Goal: Information Seeking & Learning: Learn about a topic

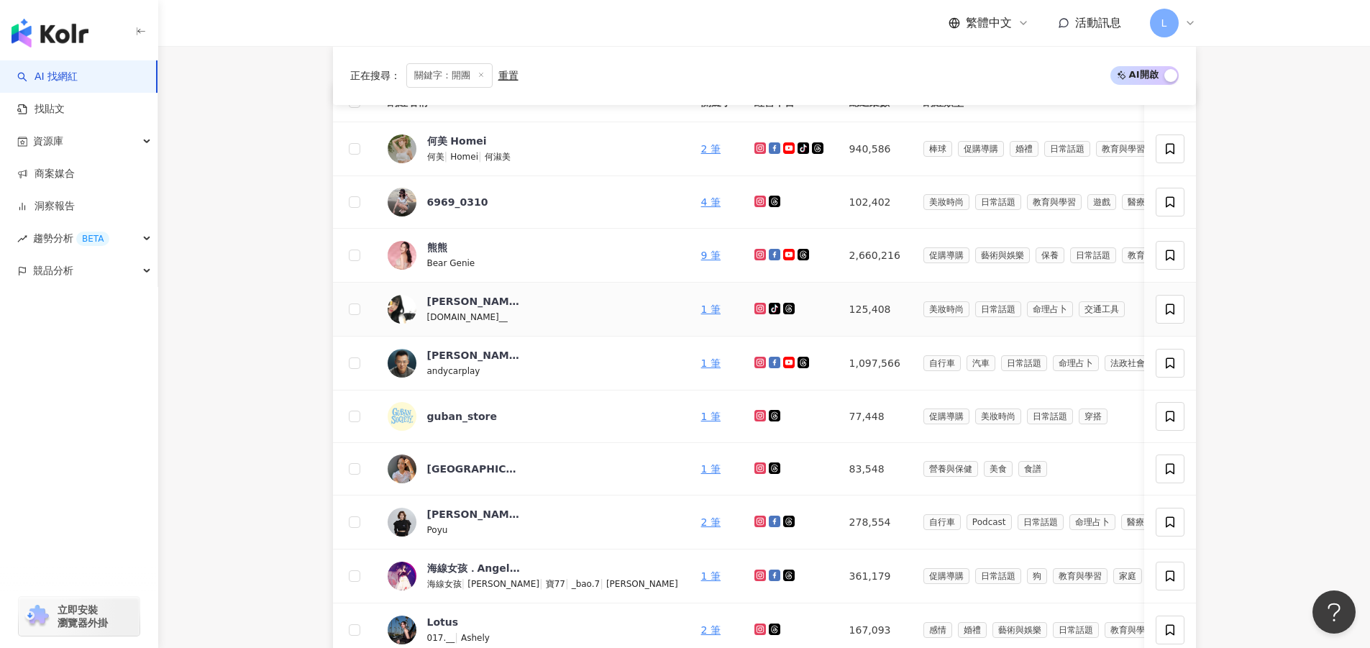
click at [531, 309] on div "小xin q.xin__" at bounding box center [533, 309] width 291 height 30
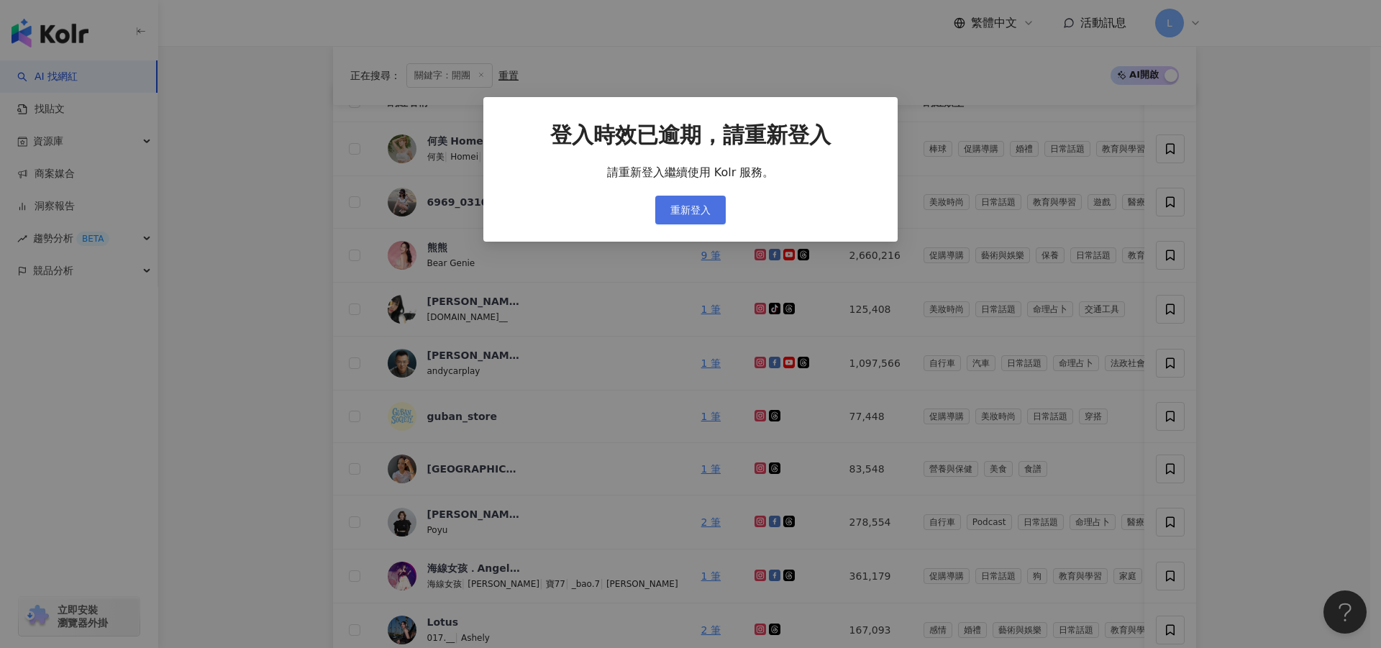
click at [667, 213] on button "重新登入" at bounding box center [690, 210] width 70 height 29
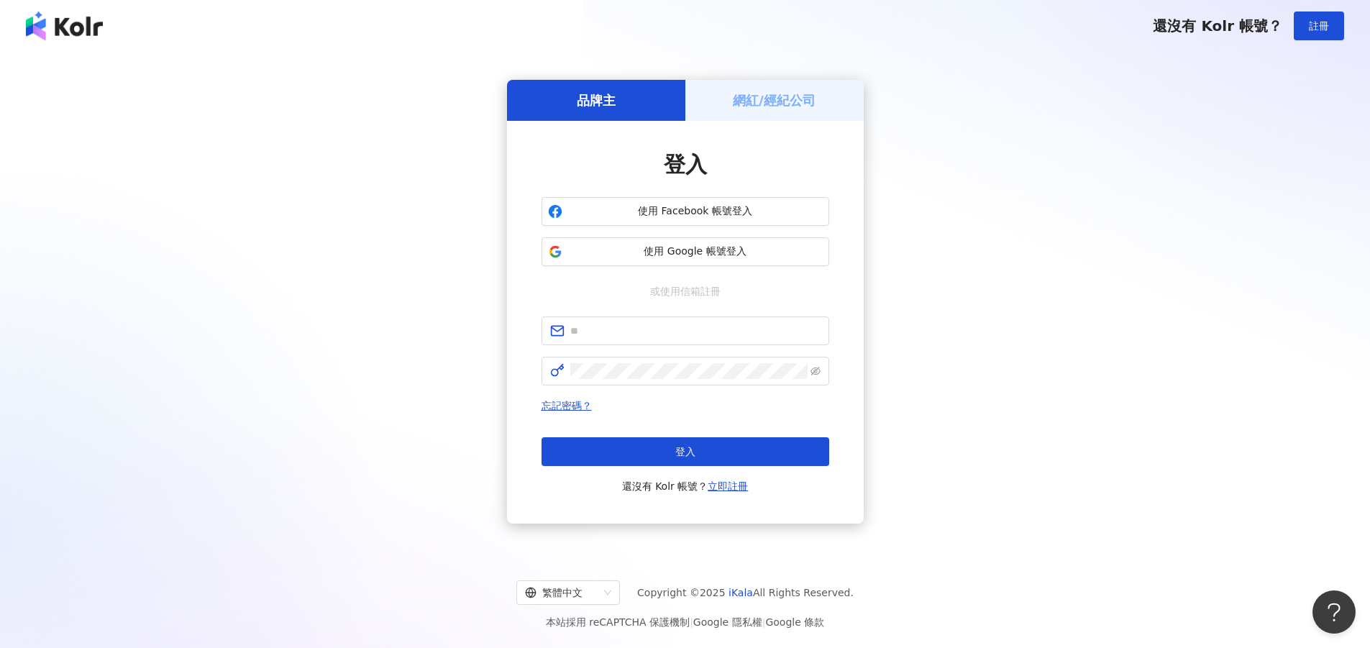
click at [350, 631] on div "繁體中文 Copyright © 2025 iKala All Rights Reserved. 本站採用 reCAPTCHA 保護機制 | Google 隱…" at bounding box center [685, 600] width 1370 height 96
click at [696, 245] on span "使用 Google 帳號登入" at bounding box center [695, 252] width 255 height 14
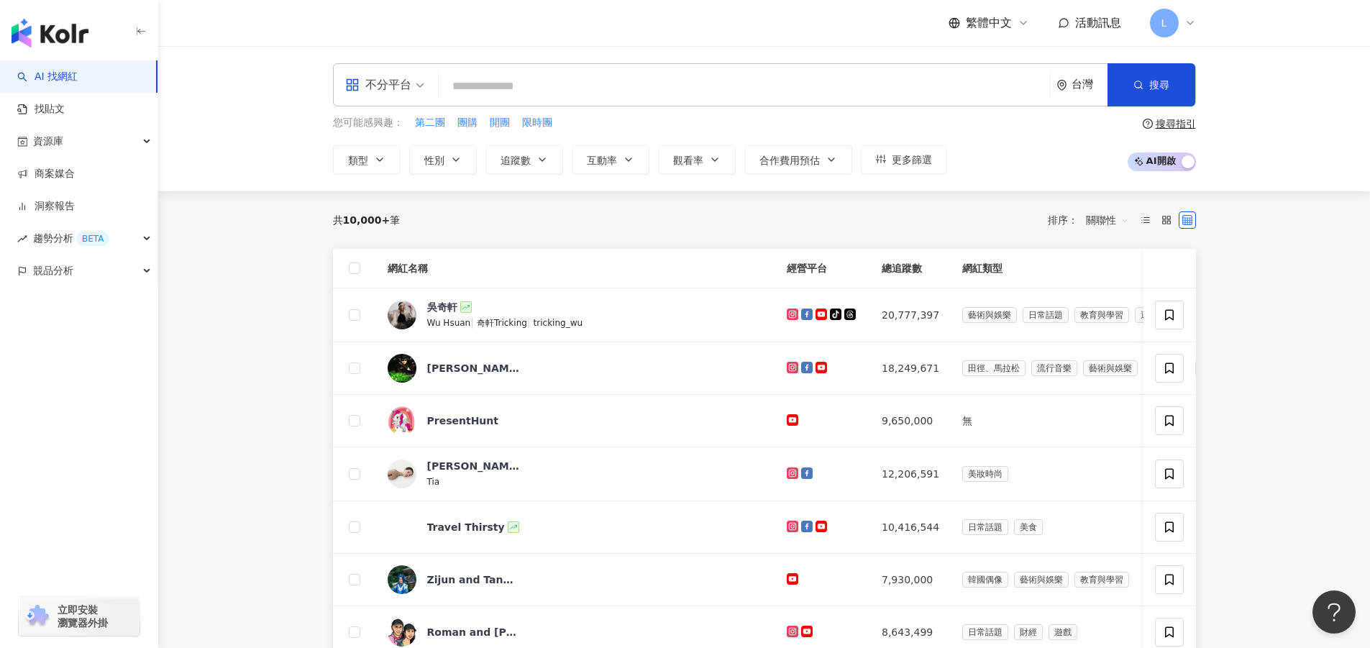
click at [236, 574] on main "不分平台 台灣 搜尋 您可能感興趣： 第二團 團購 開團 限時團 類型 性別 追蹤數 互動率 觀看率 合作費用預估 更多篩選 搜尋指引 AI 開啟 AI 關閉…" at bounding box center [764, 570] width 1212 height 1049
click at [509, 71] on div "不分平台 台灣 搜尋" at bounding box center [764, 84] width 863 height 43
click at [508, 89] on input "search" at bounding box center [744, 86] width 600 height 27
click at [502, 97] on input "search" at bounding box center [744, 86] width 600 height 27
drag, startPoint x: 458, startPoint y: 125, endPoint x: 516, endPoint y: 136, distance: 59.2
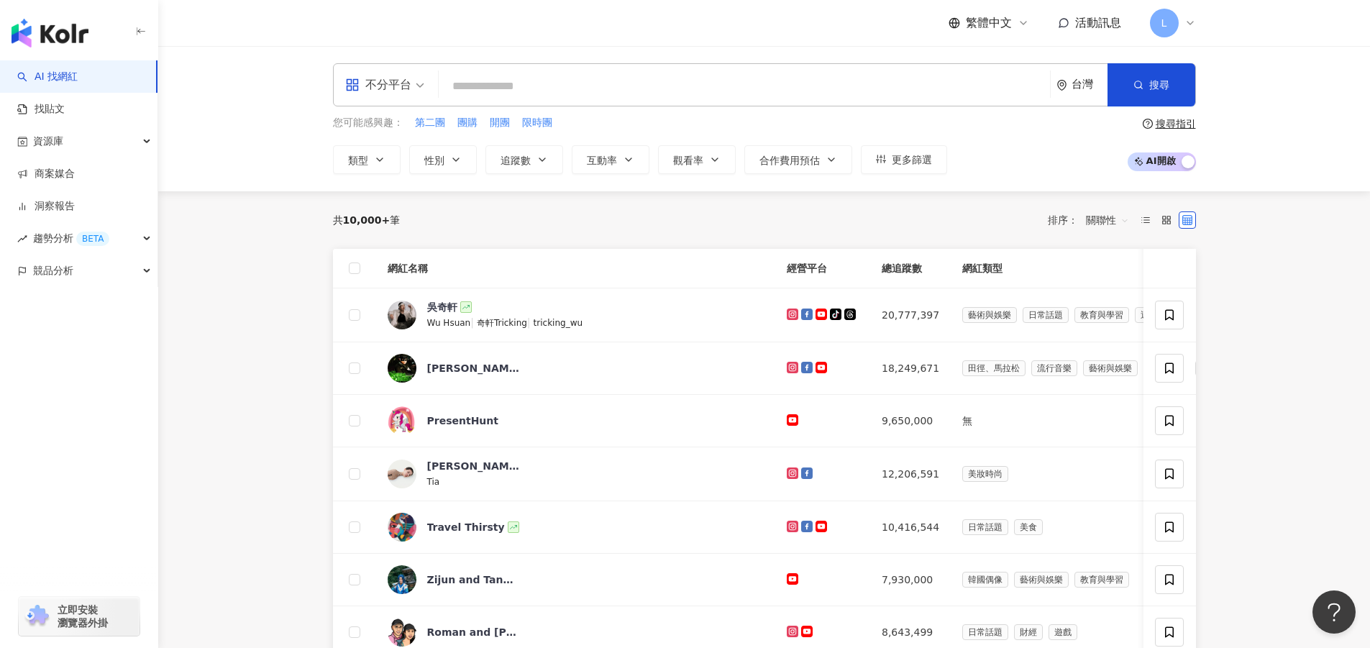
click at [516, 136] on div "您可能感興趣： 第二團 團購 開團 限時團 類型 性別 追蹤數 互動率 觀看率 合作費用預估 更多篩選" at bounding box center [640, 144] width 614 height 59
click at [500, 126] on span "開團" at bounding box center [500, 123] width 20 height 14
type input "**"
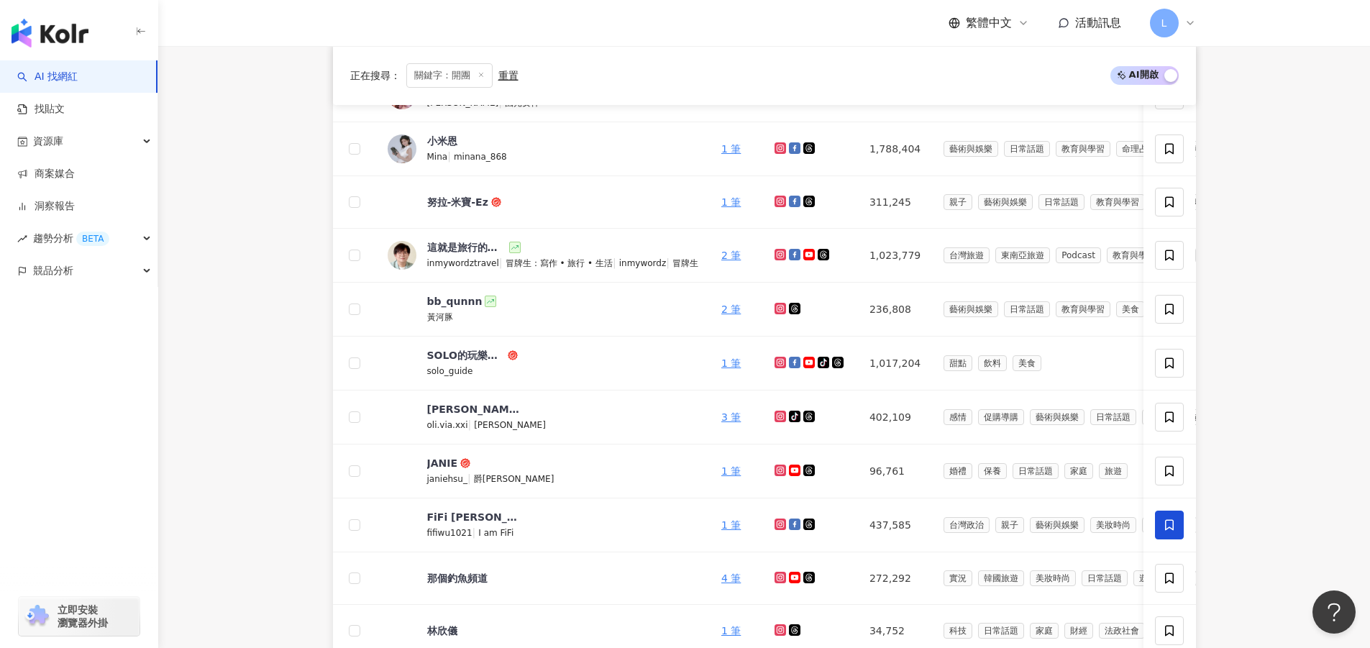
scroll to position [555, 0]
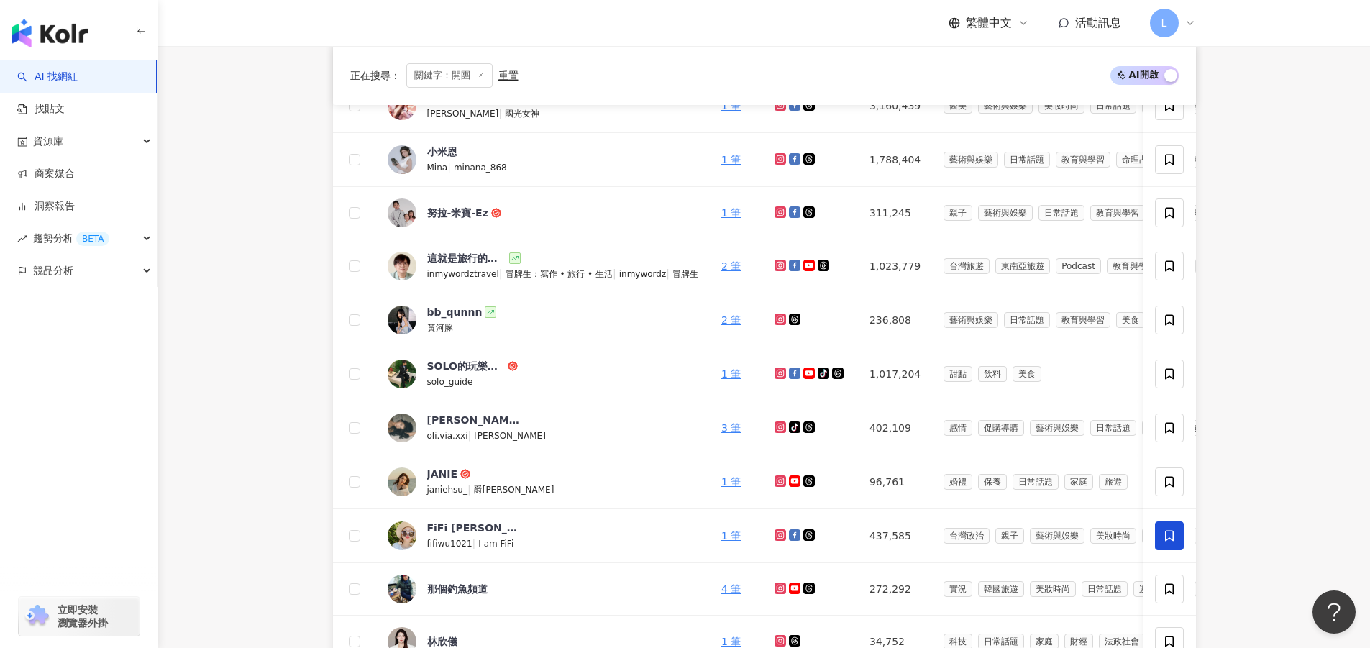
click at [305, 628] on div "正在搜尋 ： 關鍵字：開團 重置 AI 開啟 AI 關閉 網紅名稱 關鍵字 經營平台 總追蹤數 網紅類型 互動率 漲粉率 觀看率 操作 希維亞 sylvia …" at bounding box center [764, 577] width 921 height 1193
click at [214, 268] on main "不分平台 ** 台灣 搜尋 您可能感興趣： 第二團 團購 限時團 來開團 首團 類型 性別 追蹤數 互動率 觀看率 合作費用預估 更多篩選 搜尋指引 AI 開…" at bounding box center [764, 332] width 1212 height 1682
click at [1203, 181] on div "正在搜尋 ： 關鍵字：開團 重置 AI 開啟 AI 關閉 網紅名稱 關鍵字 經營平台 總追蹤數 網紅類型 互動率 漲粉率 觀看率 操作 希維亞 sylvia …" at bounding box center [764, 577] width 921 height 1193
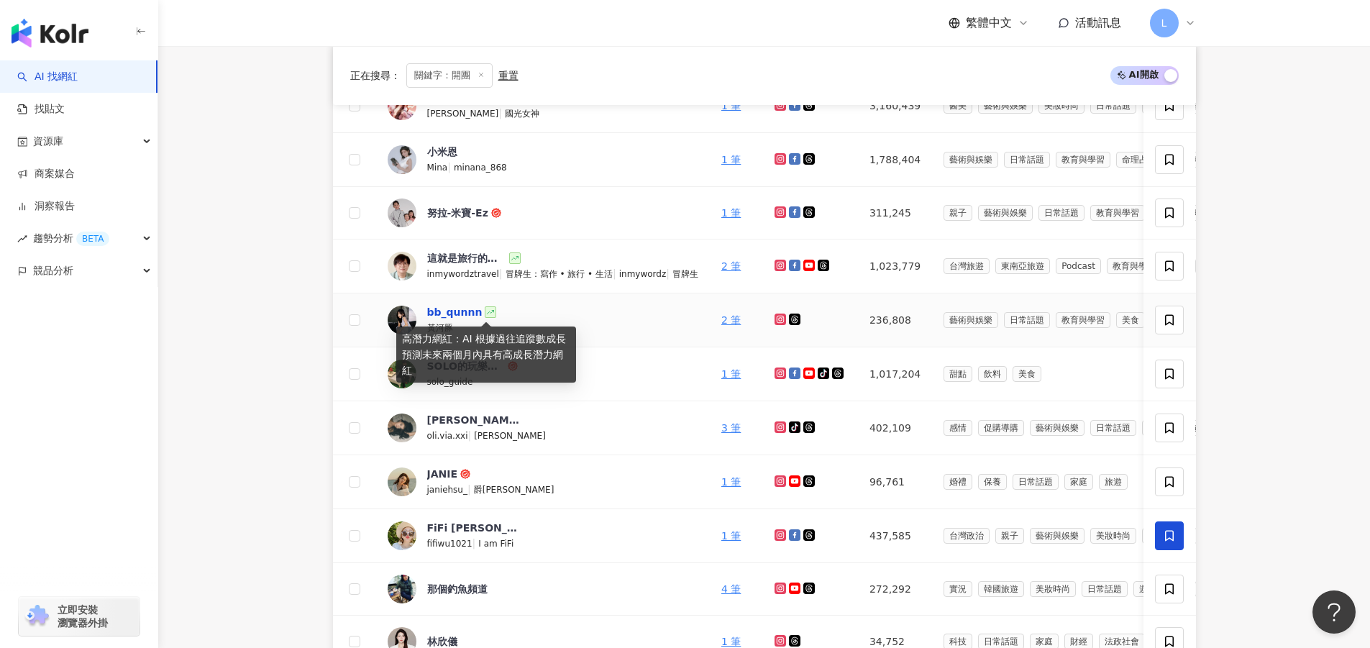
click at [464, 311] on div "bb_qunnn" at bounding box center [454, 312] width 55 height 14
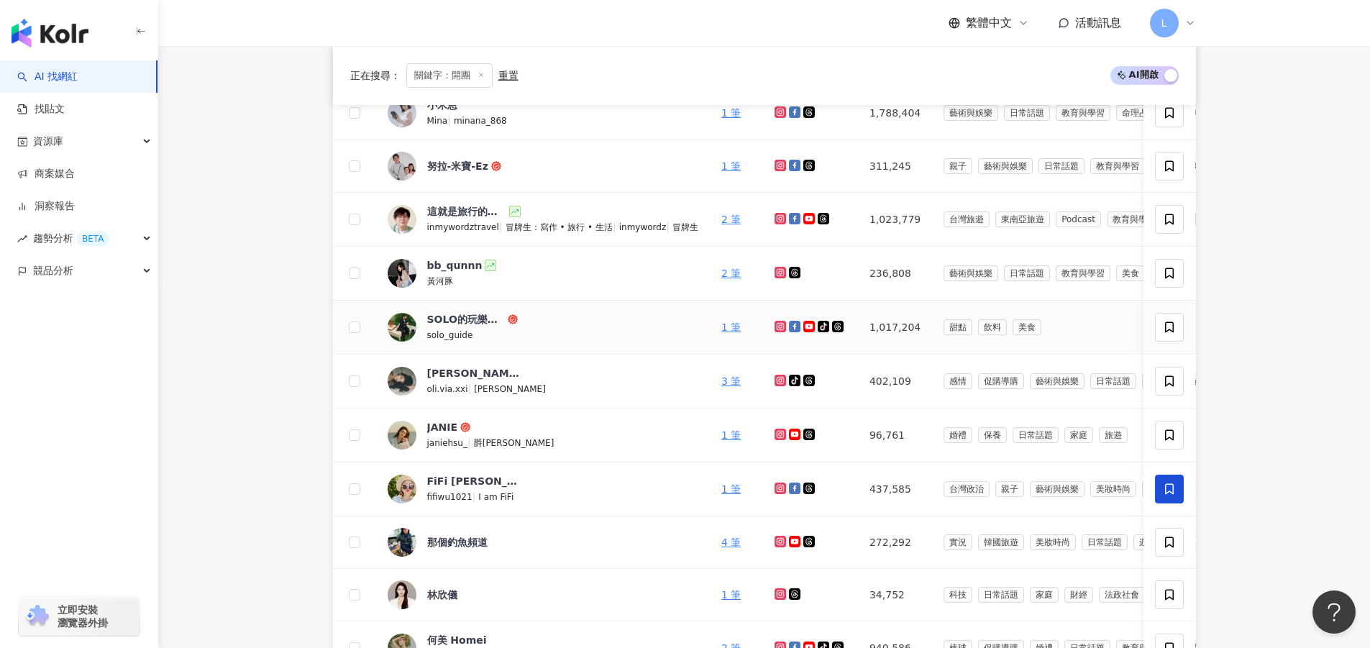
scroll to position [627, 0]
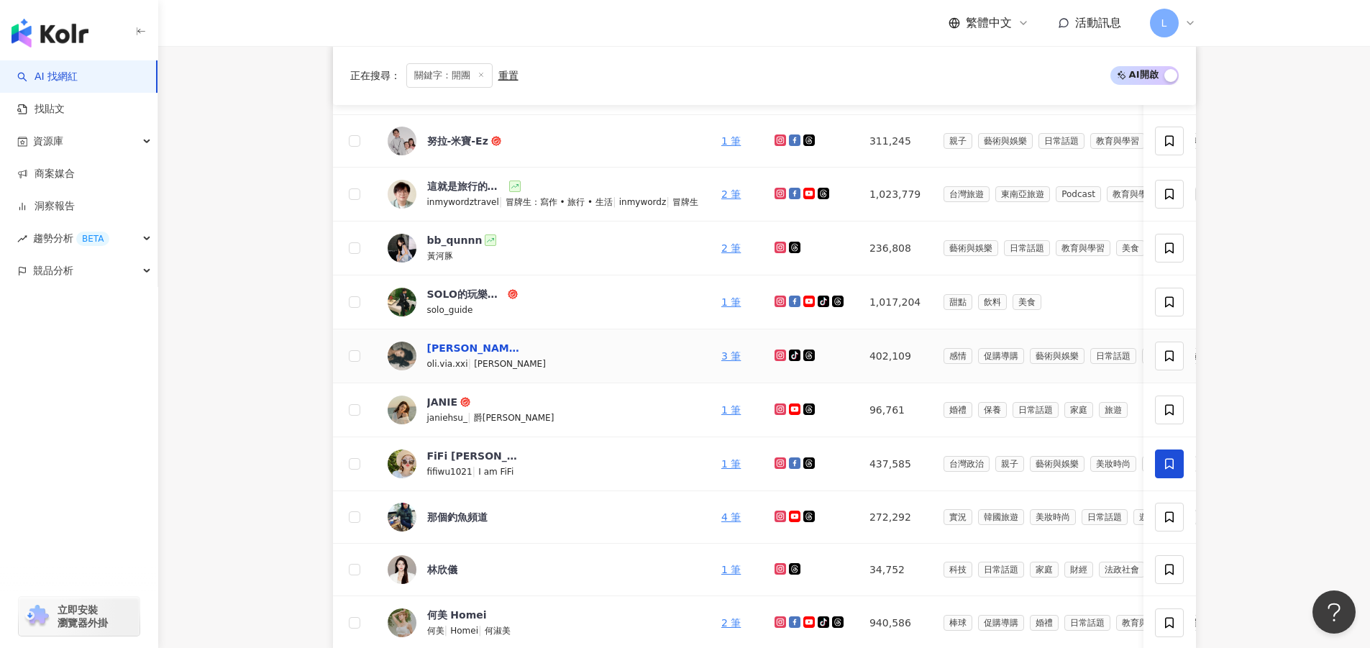
click at [491, 348] on div "[PERSON_NAME]（19）" at bounding box center [473, 348] width 93 height 14
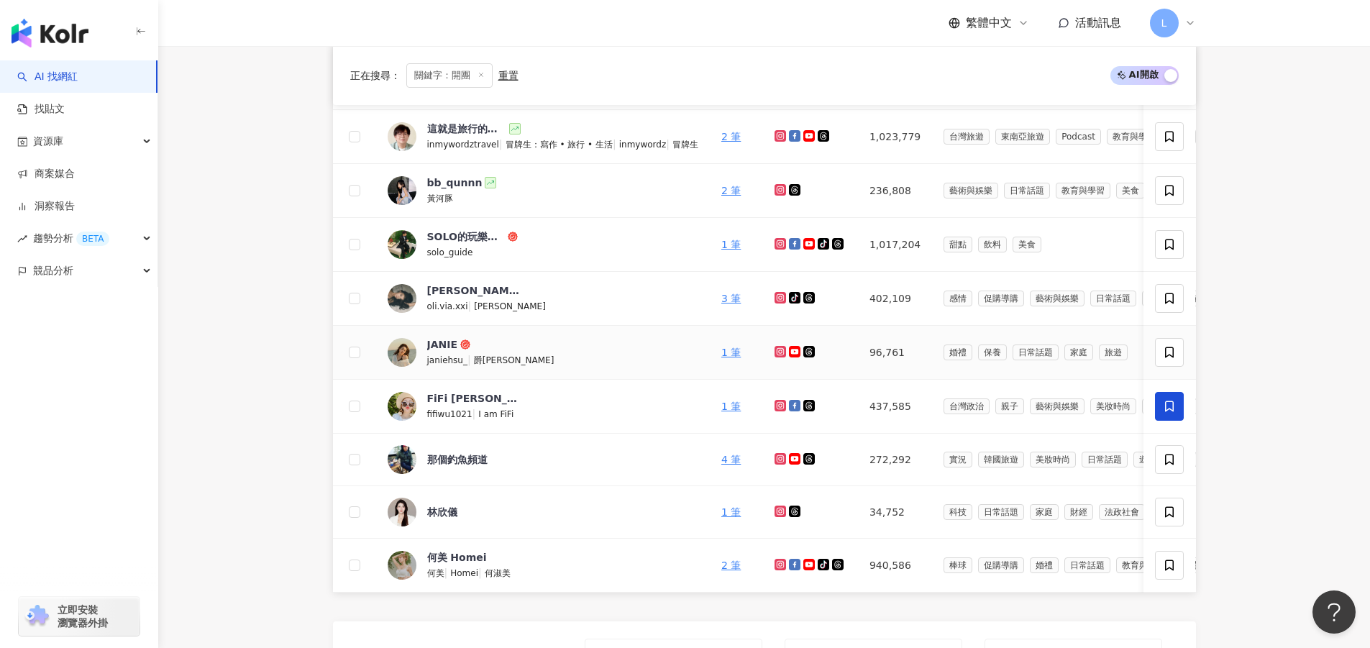
scroll to position [843, 0]
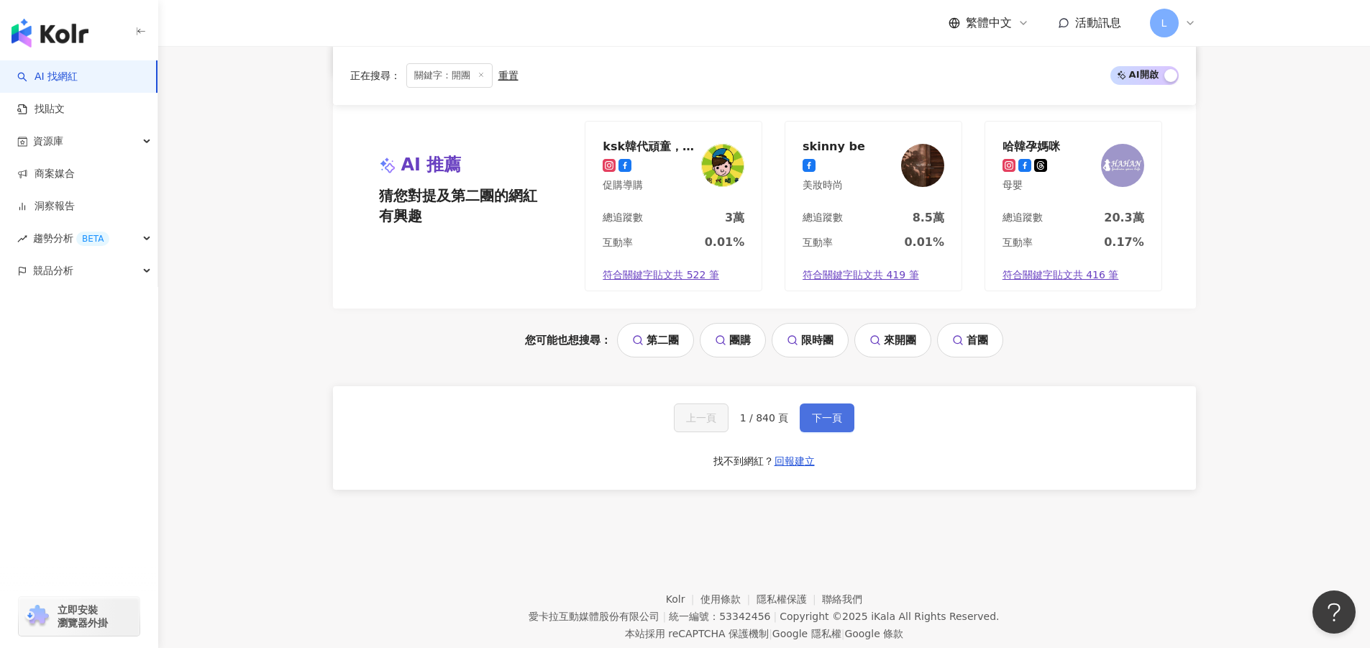
click at [803, 432] on button "下一頁" at bounding box center [827, 417] width 55 height 29
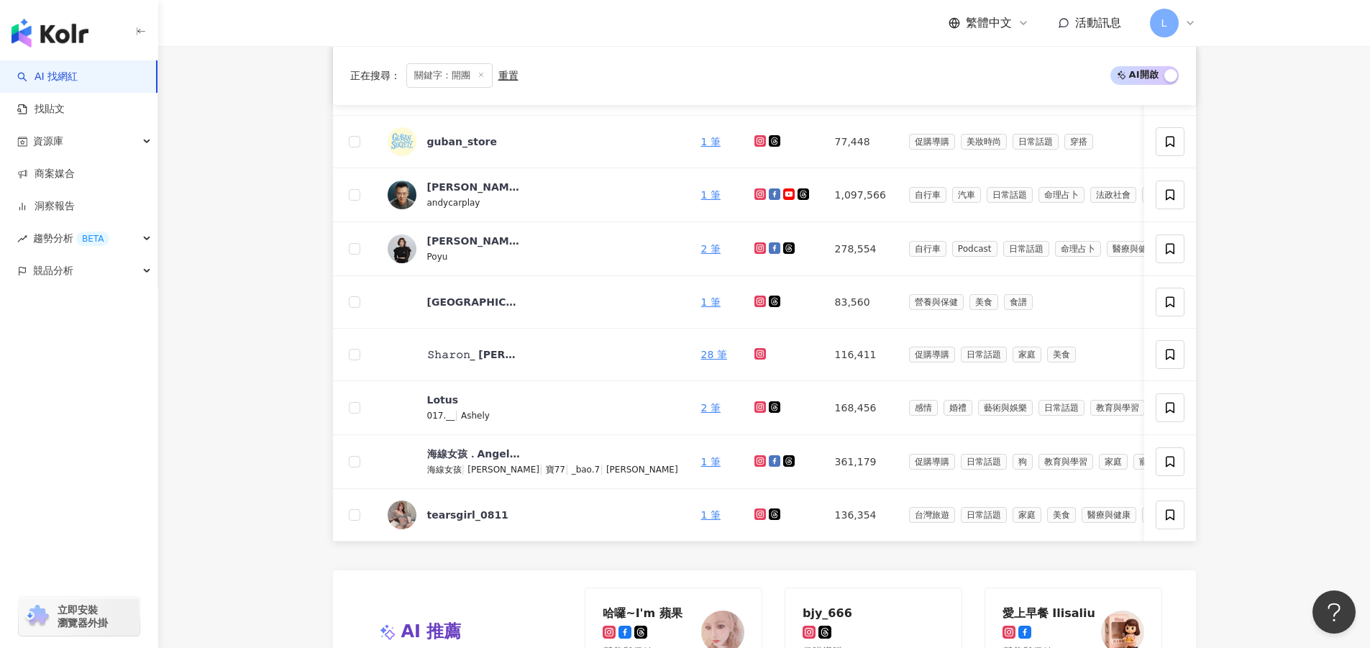
scroll to position [1203, 0]
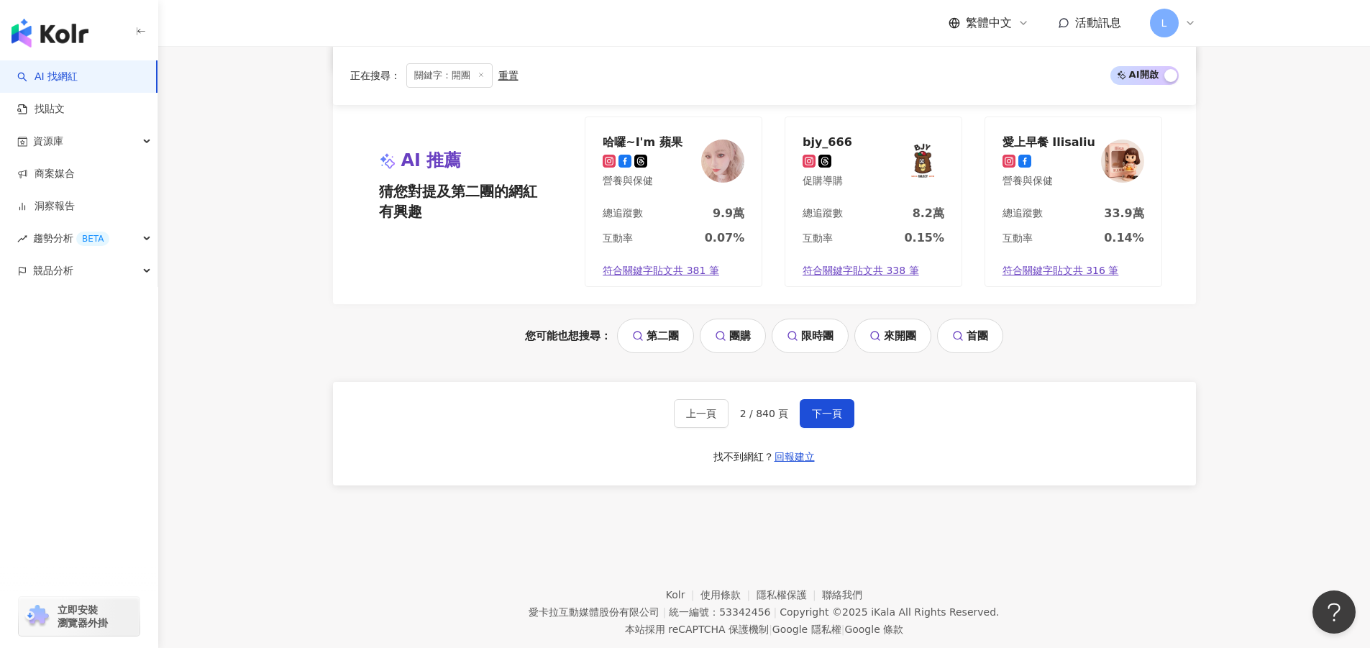
drag, startPoint x: 314, startPoint y: 601, endPoint x: 359, endPoint y: 601, distance: 44.6
click at [314, 601] on footer "Kolr 使用條款 隱私權保護 聯絡我們 愛卡拉互動媒體股份有限公司 | 統一編號：53342456 | Copyright © 2025 iKala All…" at bounding box center [764, 601] width 1212 height 160
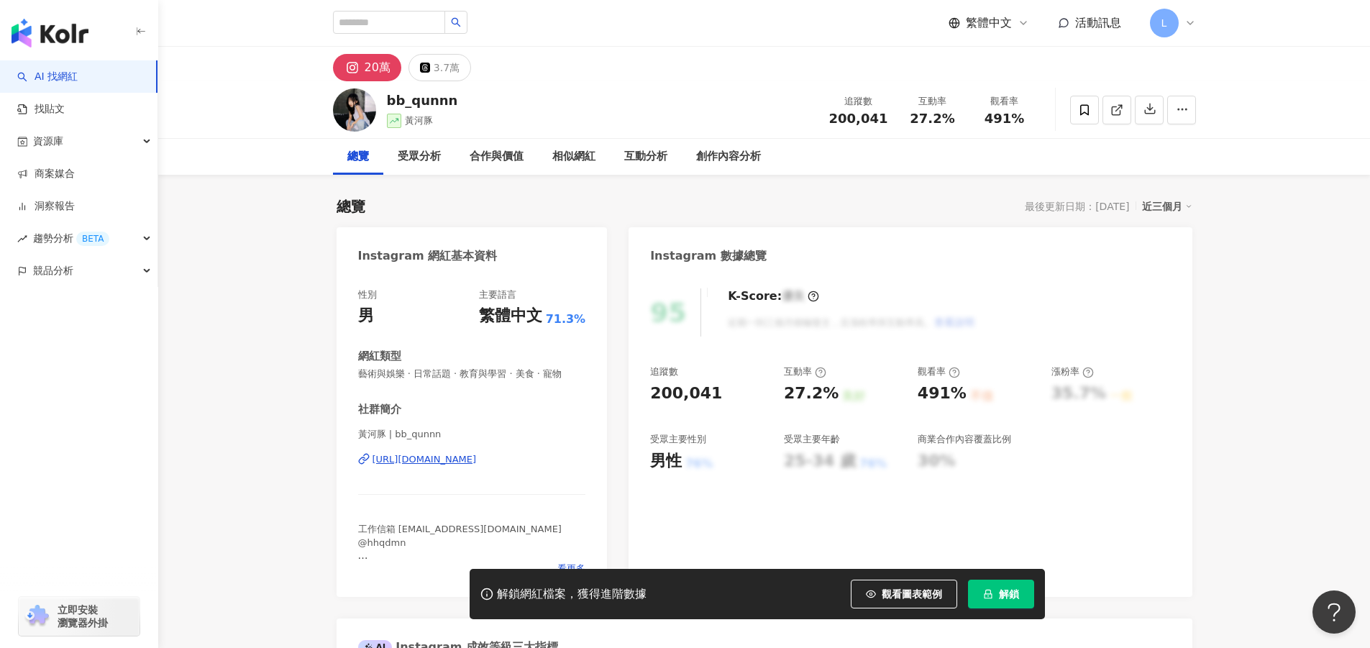
drag, startPoint x: 322, startPoint y: 343, endPoint x: 335, endPoint y: 342, distance: 13.0
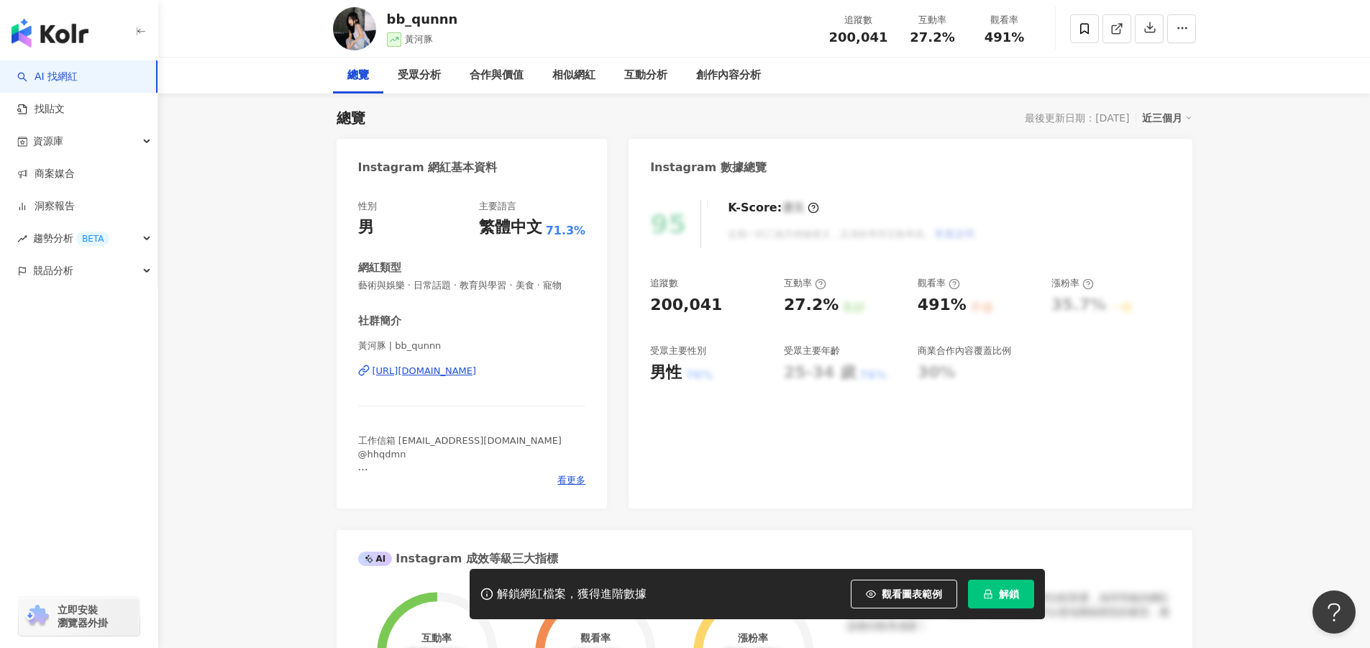
scroll to position [216, 0]
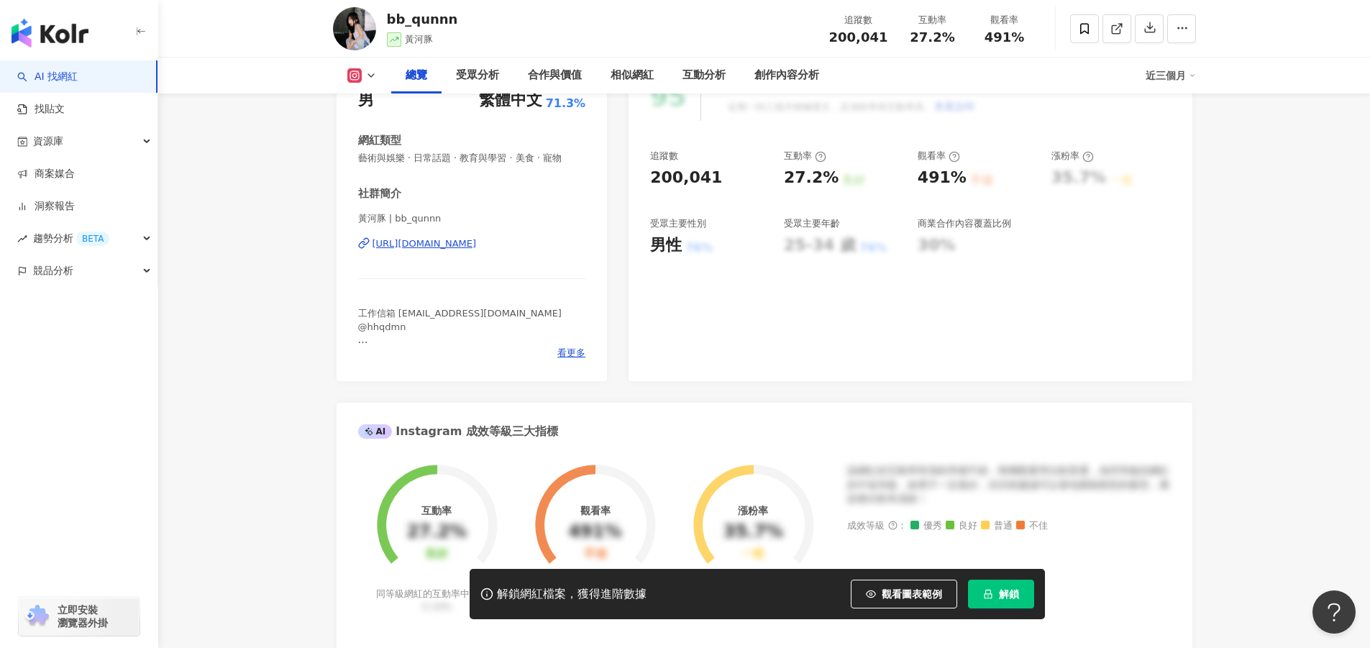
click at [436, 251] on div "黃河豚 | bb_qunnn https://www.instagram.com/bb_qunnn/" at bounding box center [472, 254] width 228 height 84
click at [441, 247] on div "https://www.instagram.com/bb_qunnn/" at bounding box center [425, 243] width 104 height 13
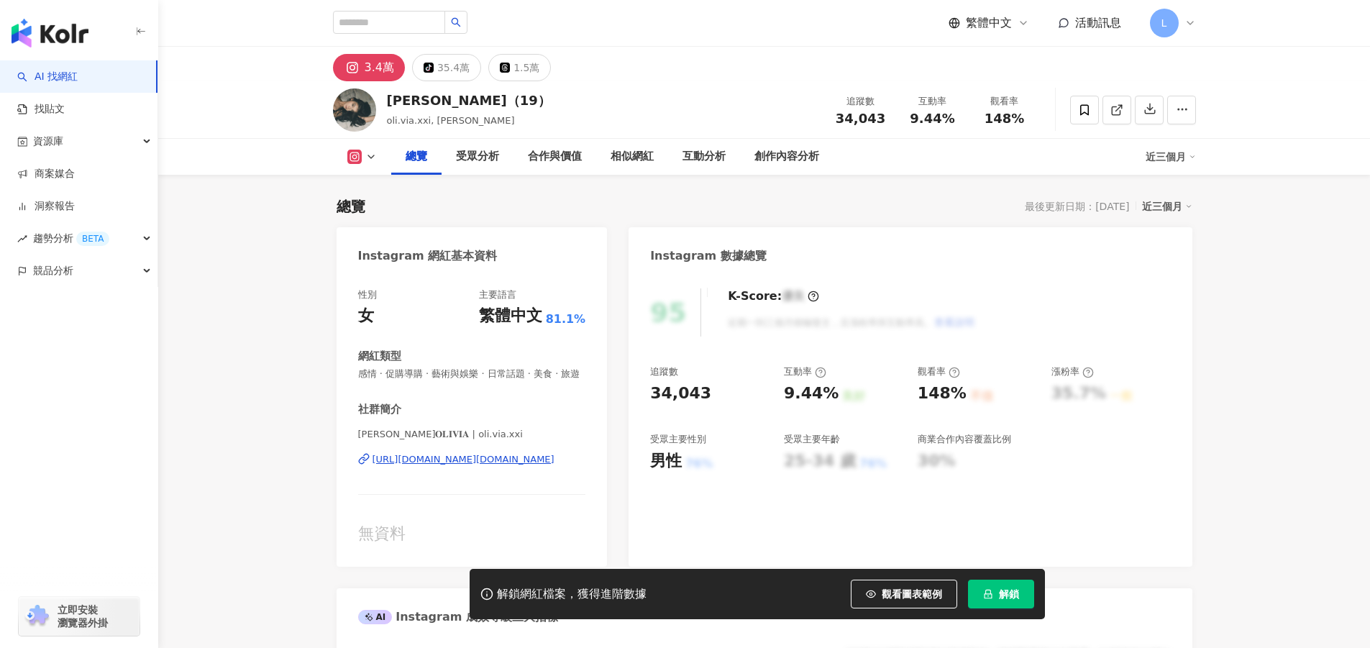
click at [461, 466] on div "[URL][DOMAIN_NAME][DOMAIN_NAME]" at bounding box center [464, 459] width 182 height 13
